Goal: Task Accomplishment & Management: Use online tool/utility

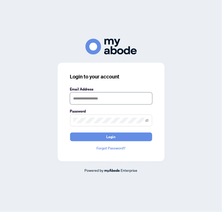
type input "**********"
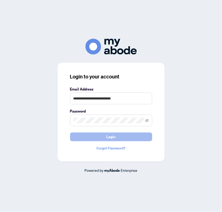
click at [123, 136] on button "Login" at bounding box center [111, 137] width 82 height 9
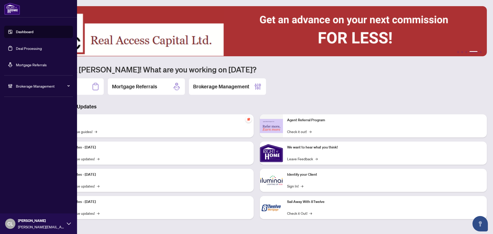
click at [16, 51] on link "Deal Processing" at bounding box center [29, 48] width 26 height 5
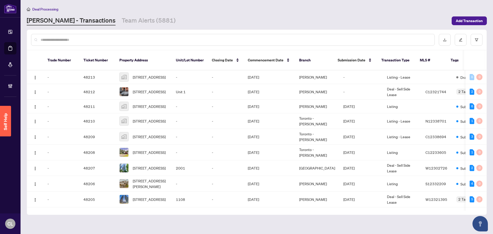
click at [244, 38] on div at bounding box center [461, 40] width 44 height 12
click at [244, 36] on button "button" at bounding box center [477, 40] width 12 height 12
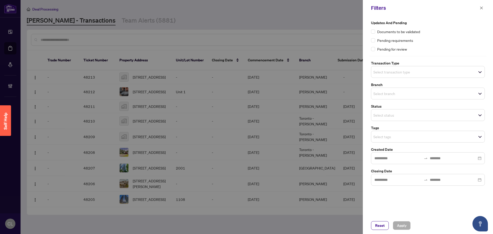
click at [244, 69] on input "search" at bounding box center [391, 72] width 36 height 6
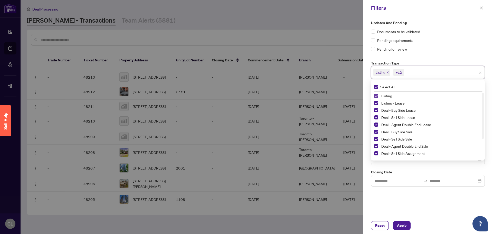
click at [244, 95] on span "Select Listing" at bounding box center [376, 96] width 4 height 4
click at [244, 103] on span "Select Listing - Lease" at bounding box center [376, 103] width 4 height 4
drag, startPoint x: 483, startPoint y: 102, endPoint x: 373, endPoint y: 156, distance: 122.4
click at [244, 155] on div "Updates and Pending Documents to be validated Pending requirements Pending for …" at bounding box center [427, 103] width 117 height 167
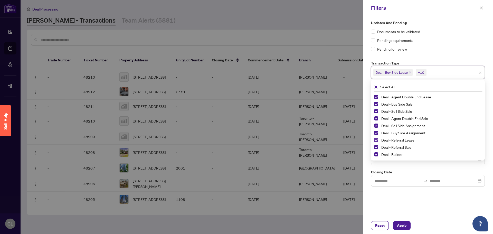
click at [244, 138] on span "Select Deal - Referral Lease" at bounding box center [376, 140] width 4 height 4
click at [244, 147] on span "Select Deal - Referral Sale" at bounding box center [376, 147] width 4 height 4
click at [244, 153] on span "Select Deal - Builder" at bounding box center [376, 154] width 4 height 4
click at [244, 164] on div "Updates and Pending Documents to be validated Pending requirements Pending for …" at bounding box center [428, 116] width 130 height 201
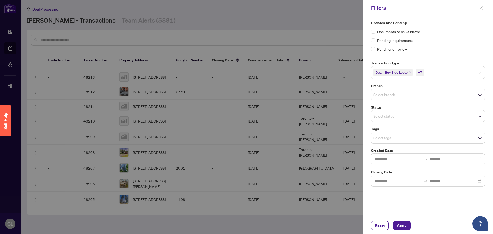
click at [244, 94] on input "search" at bounding box center [391, 94] width 36 height 6
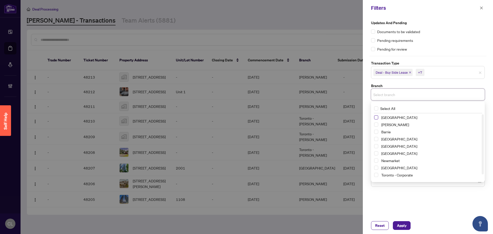
click at [244, 118] on span "Select Richmond Hill" at bounding box center [376, 117] width 4 height 4
click at [244, 126] on span "Select Vaughan" at bounding box center [376, 126] width 4 height 4
click at [244, 131] on span "Select Barrie" at bounding box center [376, 133] width 4 height 4
drag, startPoint x: 377, startPoint y: 148, endPoint x: 384, endPoint y: 162, distance: 16.0
click at [244, 148] on span "Select Durham" at bounding box center [376, 147] width 4 height 4
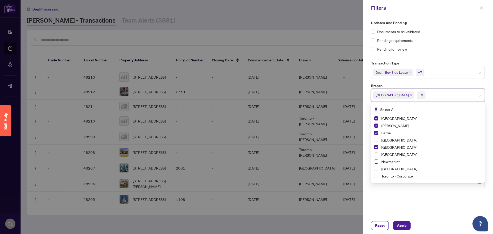
click at [244, 162] on span "Select Newmarket" at bounding box center [376, 161] width 4 height 4
click at [244, 168] on div "[GEOGRAPHIC_DATA]" at bounding box center [428, 169] width 108 height 6
click at [244, 169] on span "Select Ottawa" at bounding box center [376, 169] width 4 height 4
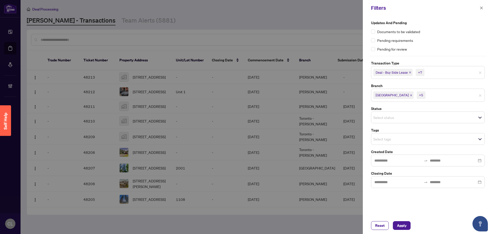
click at [244, 201] on div "Updates and Pending Documents to be validated Pending requirements Pending for …" at bounding box center [428, 116] width 130 height 201
click at [244, 119] on input "search" at bounding box center [391, 117] width 36 height 6
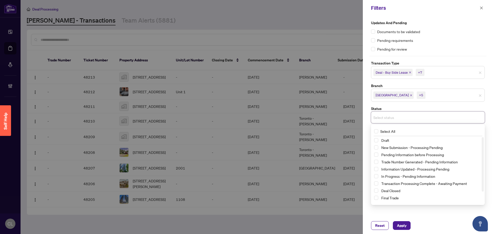
click at [244, 51] on div "Pending for review" at bounding box center [428, 49] width 114 height 6
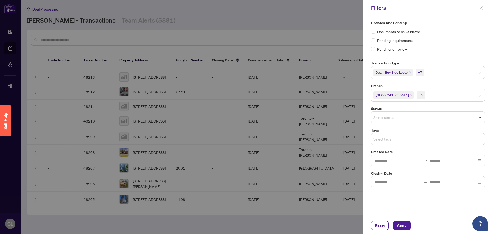
click at [244, 139] on input "search" at bounding box center [391, 139] width 36 height 6
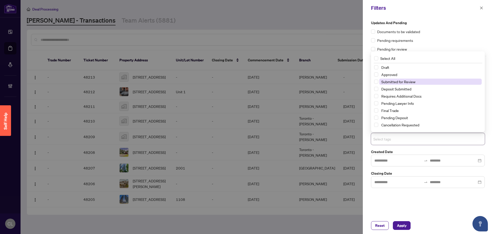
click at [244, 83] on span "Submitted for Review" at bounding box center [398, 81] width 34 height 5
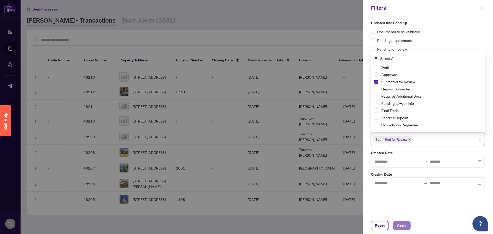
click at [244, 226] on span "Apply" at bounding box center [402, 225] width 10 height 8
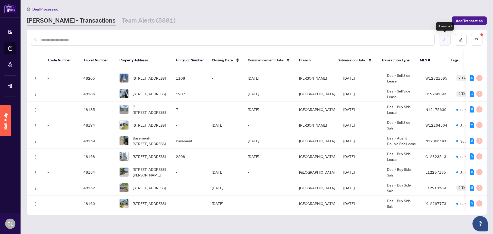
click at [244, 38] on icon "download" at bounding box center [445, 40] width 4 height 4
click at [244, 36] on button "button" at bounding box center [477, 40] width 12 height 12
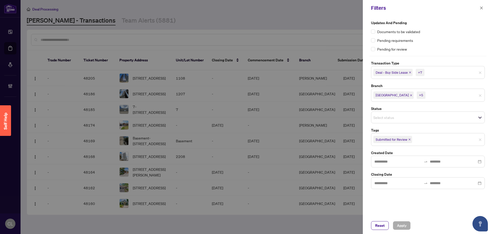
click at [244, 98] on span "[GEOGRAPHIC_DATA] +5" at bounding box center [427, 95] width 113 height 8
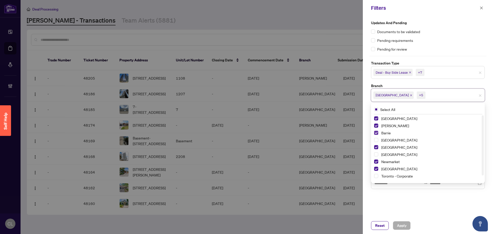
click at [244, 134] on span "Select Barrie" at bounding box center [376, 133] width 4 height 4
click at [244, 146] on span "Select Durham" at bounding box center [376, 147] width 4 height 4
click at [244, 160] on span "Select Newmarket" at bounding box center [376, 161] width 4 height 4
click at [244, 167] on span "Select Ottawa" at bounding box center [376, 169] width 4 height 4
click at [244, 226] on span "Apply" at bounding box center [402, 225] width 10 height 8
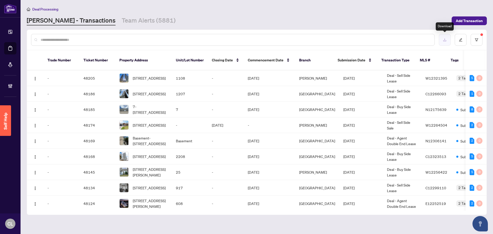
click at [244, 38] on icon "download" at bounding box center [445, 40] width 4 height 4
click at [244, 42] on button "button" at bounding box center [445, 40] width 12 height 12
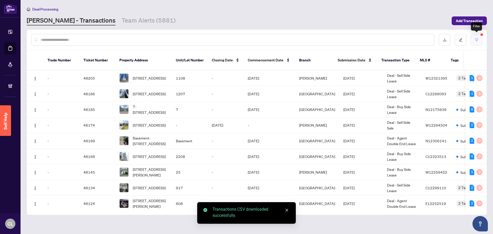
click at [244, 40] on button "button" at bounding box center [477, 40] width 12 height 12
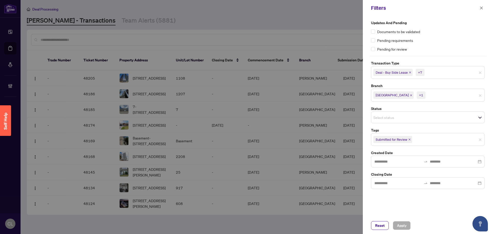
click at [244, 76] on span "Deal - Buy Side Lease +7" at bounding box center [427, 72] width 113 height 8
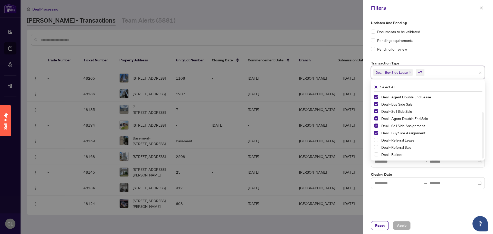
scroll to position [28, 0]
drag, startPoint x: 482, startPoint y: 104, endPoint x: 429, endPoint y: 143, distance: 65.6
click at [244, 135] on div "Select All Deal - Sell Side Lease Deal - Agent Double End Lease Deal - Buy Side…" at bounding box center [428, 120] width 114 height 81
click at [244, 139] on span "Select Deal - Referral Lease" at bounding box center [376, 140] width 4 height 4
click at [244, 146] on span "Select Deal - Referral Sale" at bounding box center [376, 147] width 4 height 4
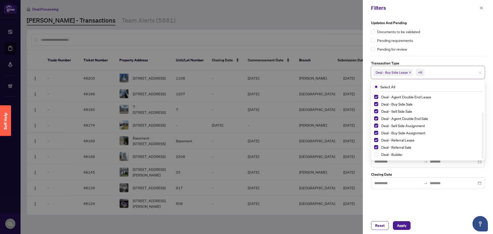
click at [244, 155] on div "Deal - Builder" at bounding box center [428, 154] width 108 height 6
click at [244, 154] on span "Select Deal - Builder" at bounding box center [376, 154] width 4 height 4
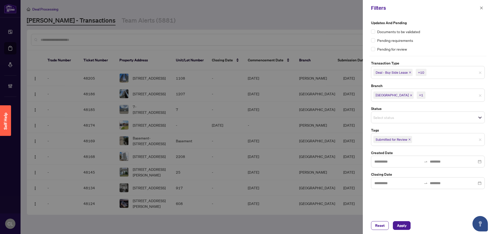
click at [244, 40] on div at bounding box center [246, 117] width 493 height 234
click at [244, 94] on span "[GEOGRAPHIC_DATA]" at bounding box center [392, 94] width 33 height 5
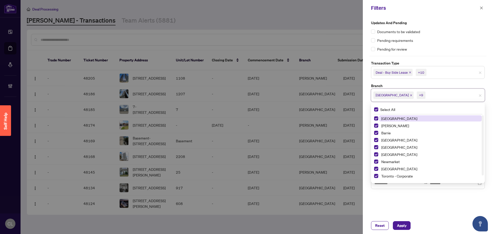
click at [244, 42] on div at bounding box center [246, 117] width 493 height 234
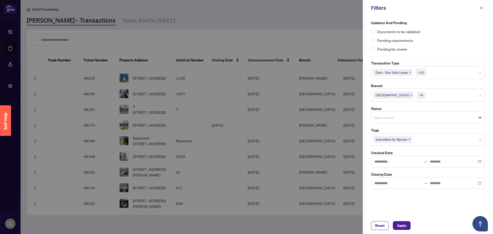
click at [244, 121] on div "Select status" at bounding box center [428, 117] width 114 height 12
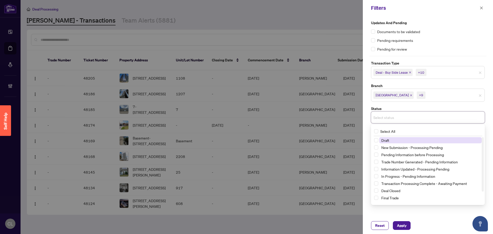
click at [244, 35] on div at bounding box center [246, 117] width 493 height 234
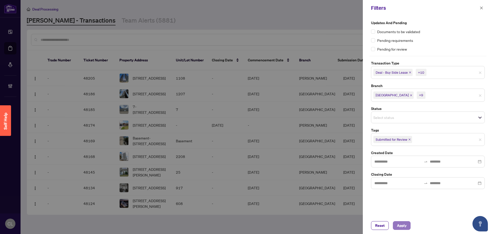
click at [244, 227] on span "Apply" at bounding box center [402, 225] width 10 height 8
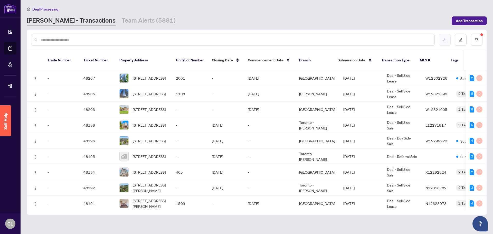
click at [244, 36] on button "button" at bounding box center [445, 40] width 12 height 12
